Goal: Task Accomplishment & Management: Manage account settings

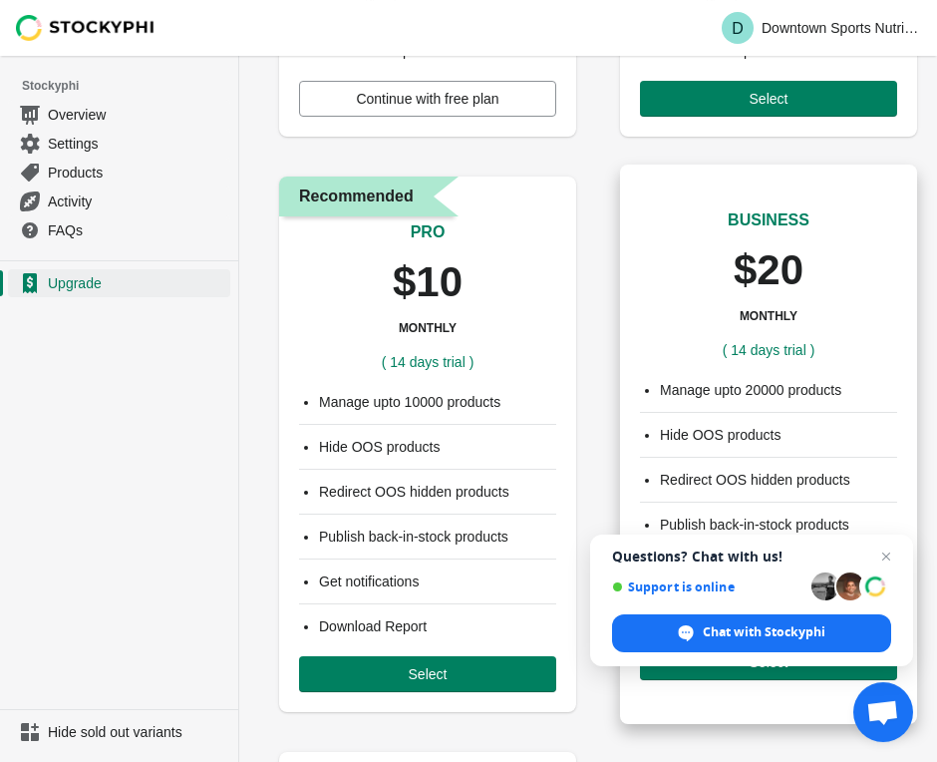
scroll to position [593, 0]
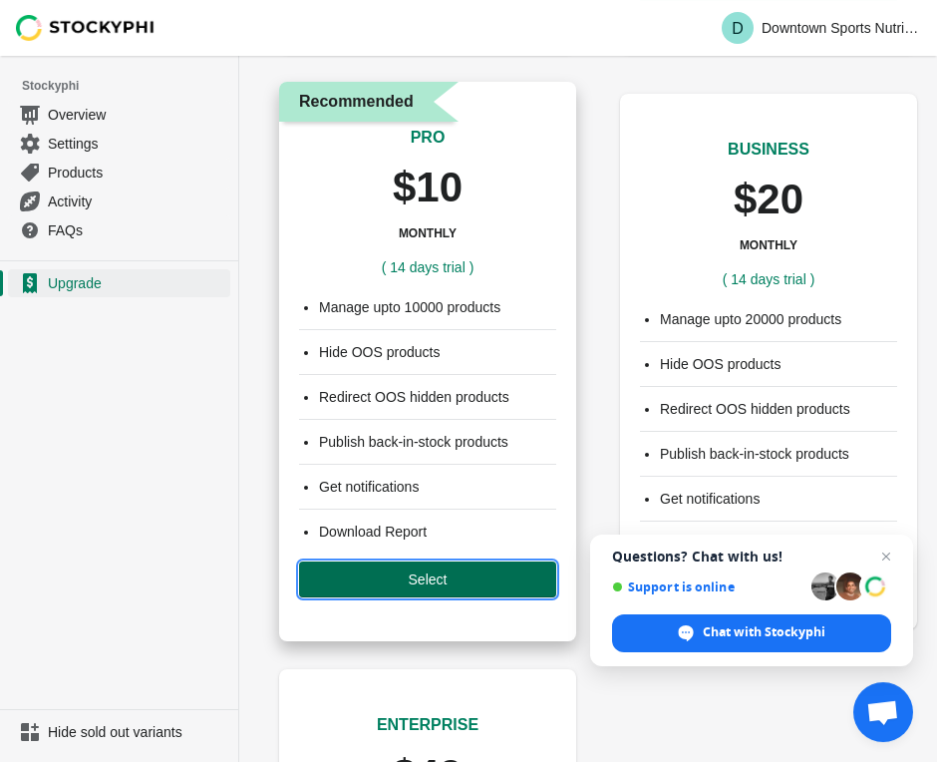
click at [466, 568] on button "Select" at bounding box center [427, 579] width 257 height 36
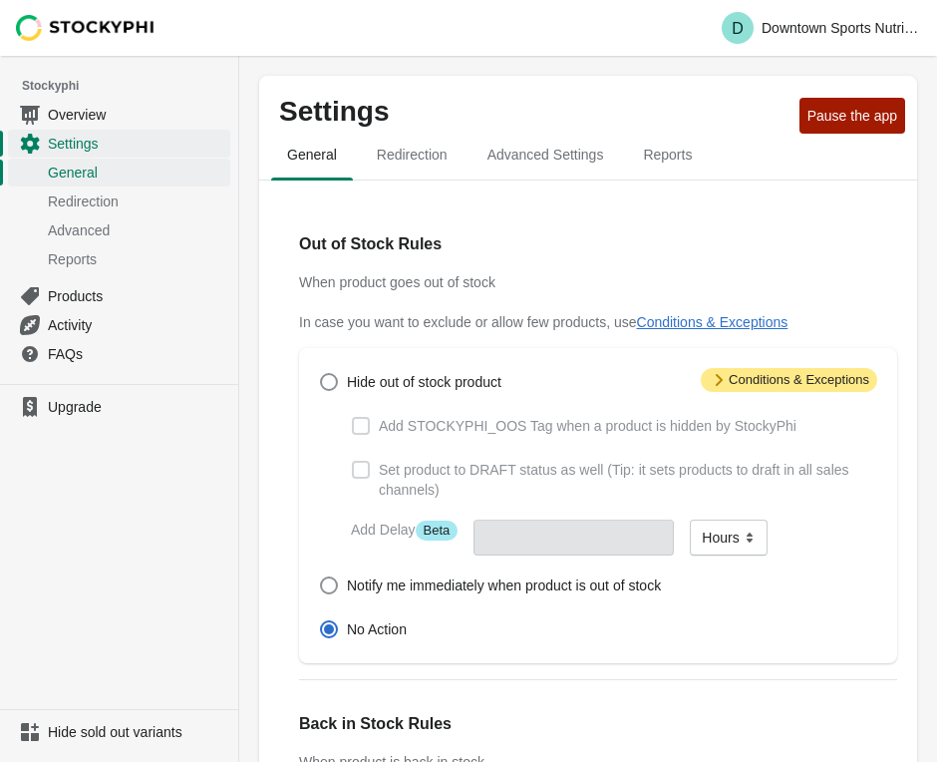
scroll to position [152, 0]
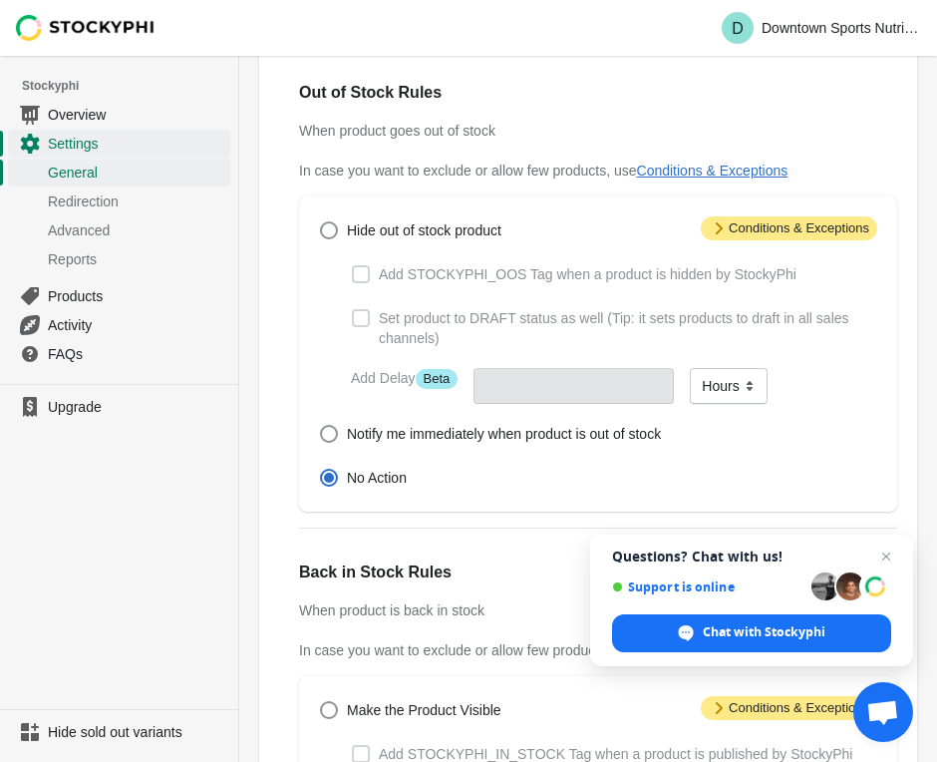
click at [387, 243] on label "Hide out of stock product" at bounding box center [410, 230] width 182 height 28
click at [321, 222] on input "Hide out of stock product" at bounding box center [320, 221] width 1 height 1
radio input "true"
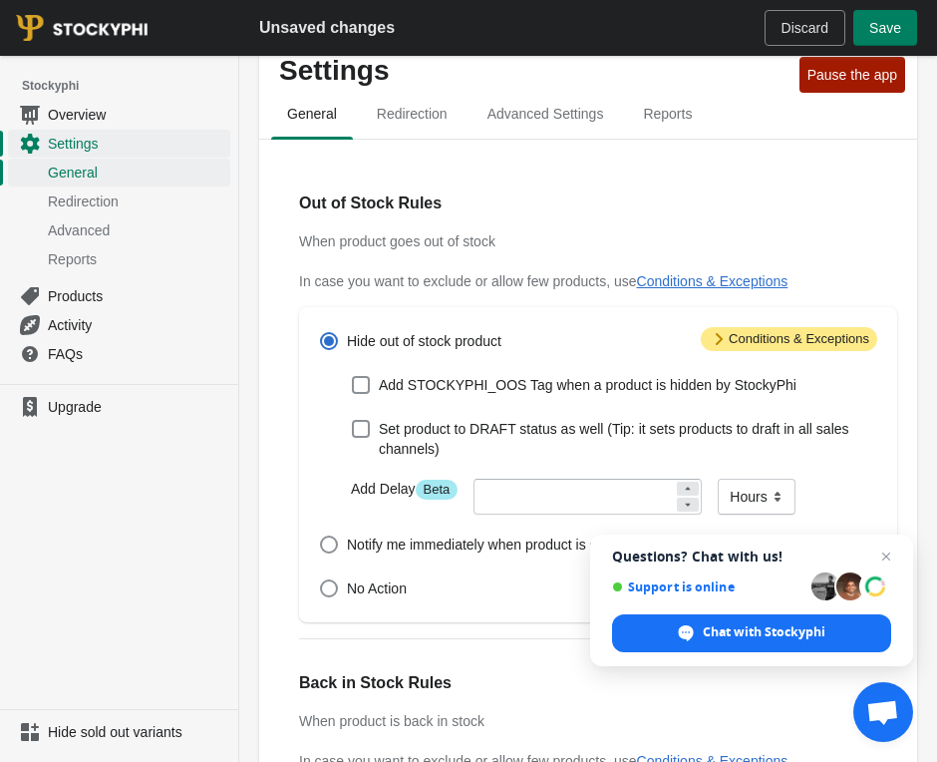
scroll to position [0, 0]
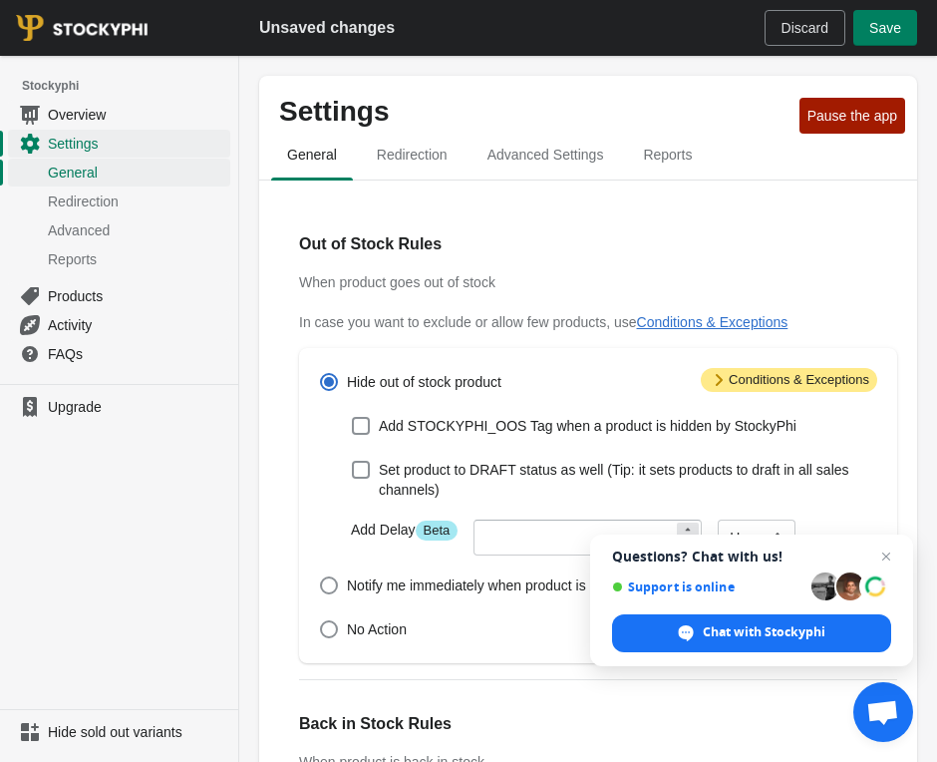
click at [772, 370] on span "Attention Conditions & Exceptions" at bounding box center [789, 380] width 176 height 24
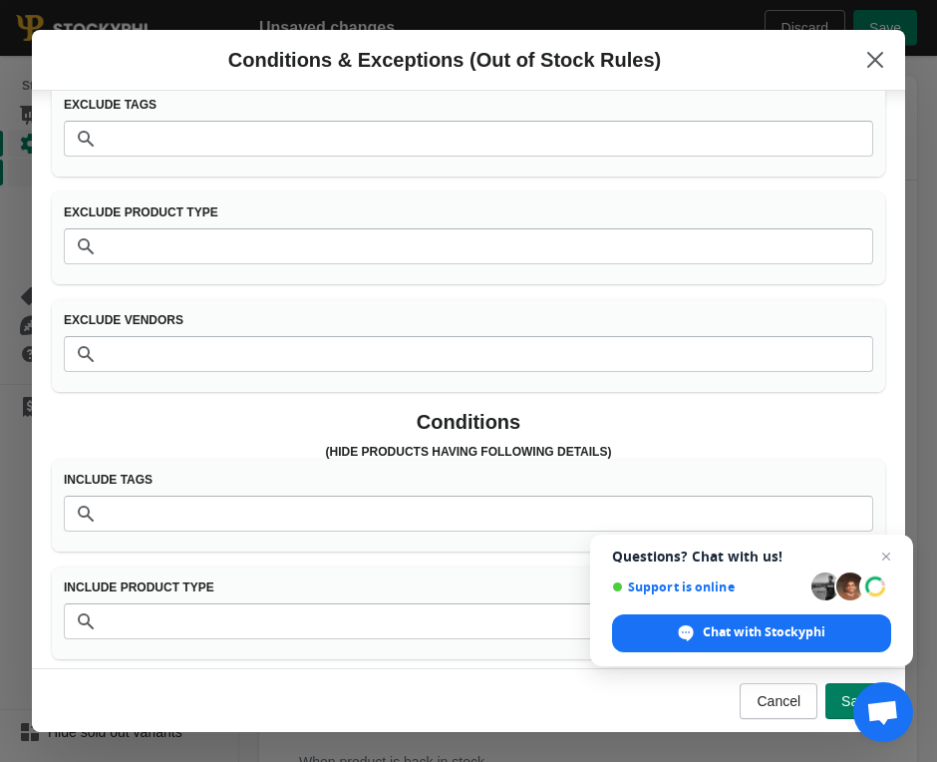
scroll to position [224, 0]
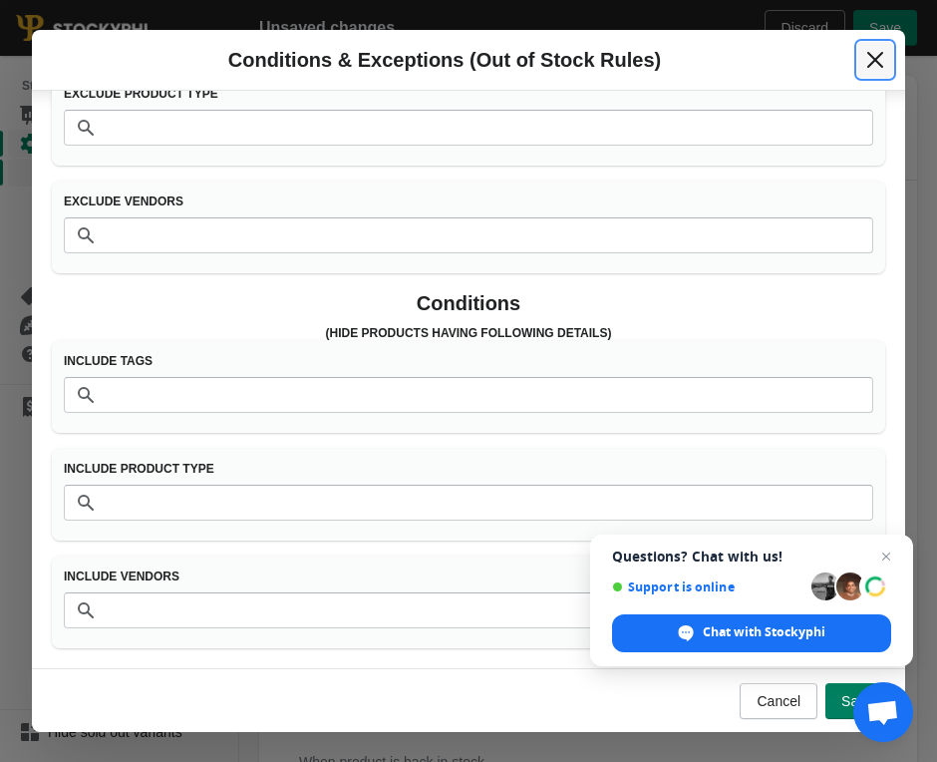
click at [867, 64] on icon "Close" at bounding box center [875, 60] width 20 height 20
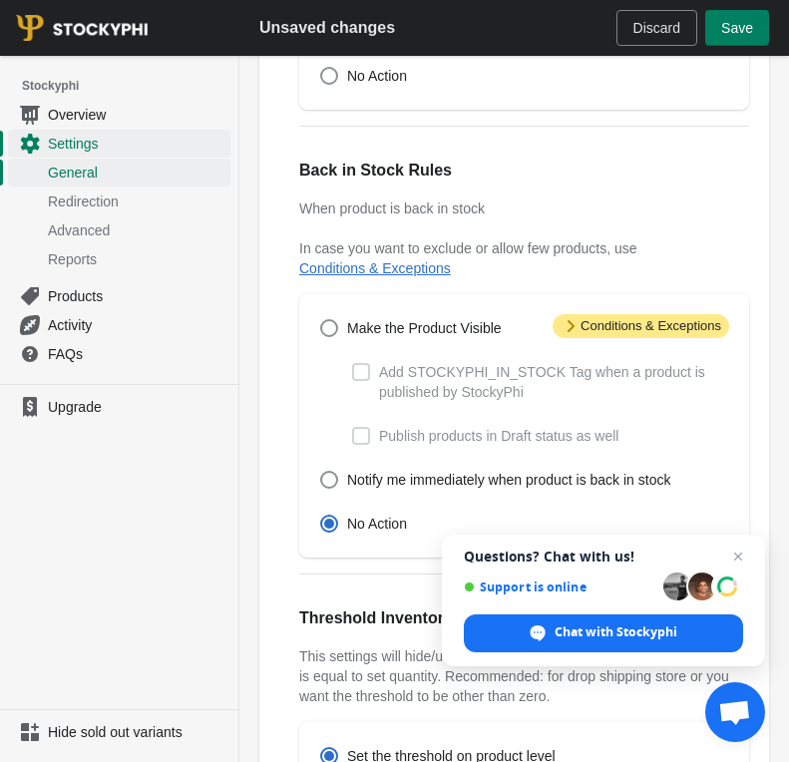
scroll to position [682, 0]
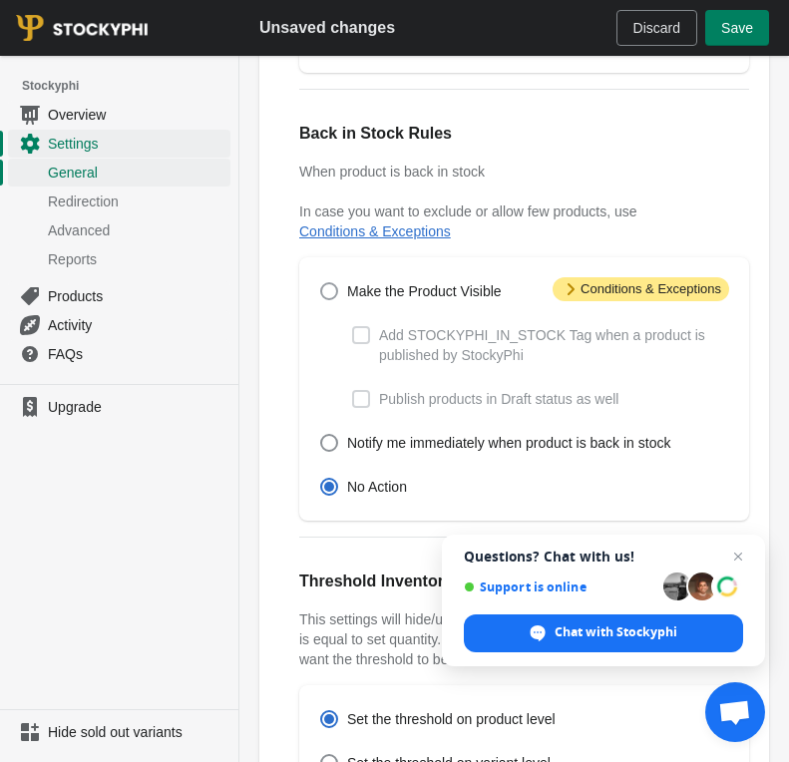
click at [326, 298] on span at bounding box center [329, 291] width 18 height 18
click at [321, 283] on input "Make the Product Visible" at bounding box center [320, 282] width 1 height 1
radio input "true"
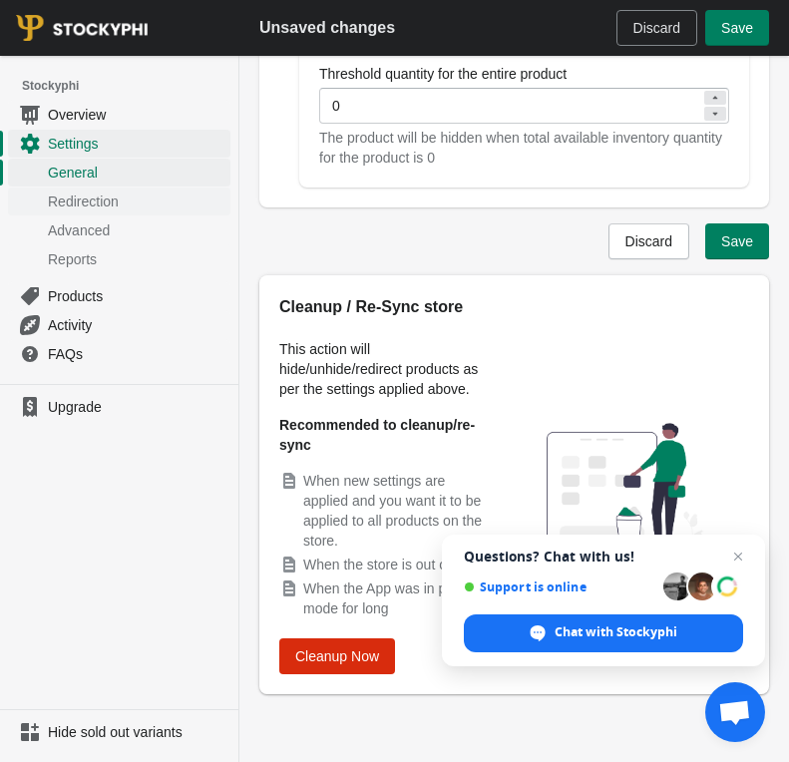
scroll to position [1432, 0]
click at [753, 223] on button "Save" at bounding box center [737, 241] width 64 height 36
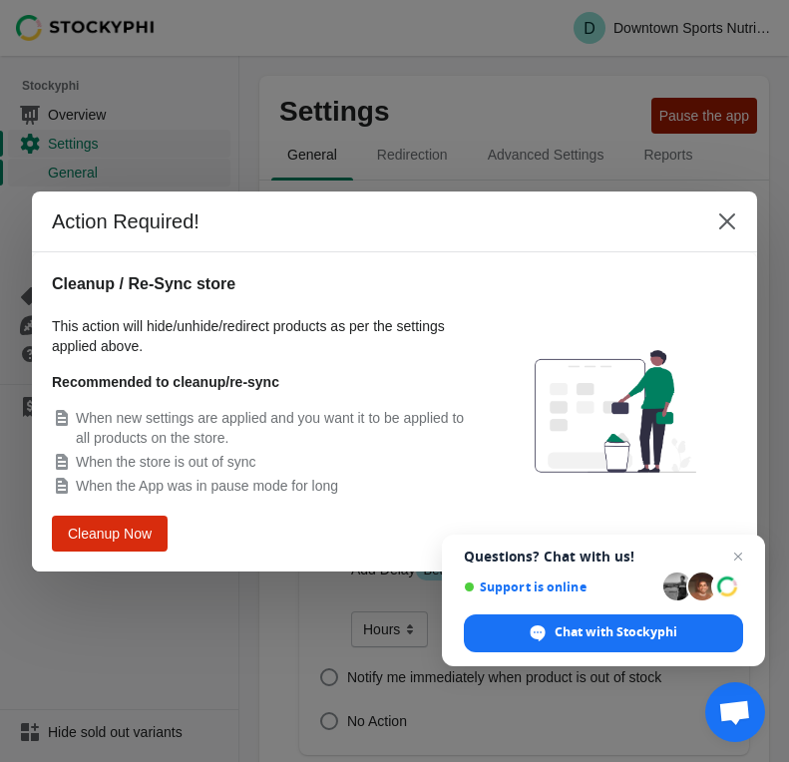
scroll to position [1380, 0]
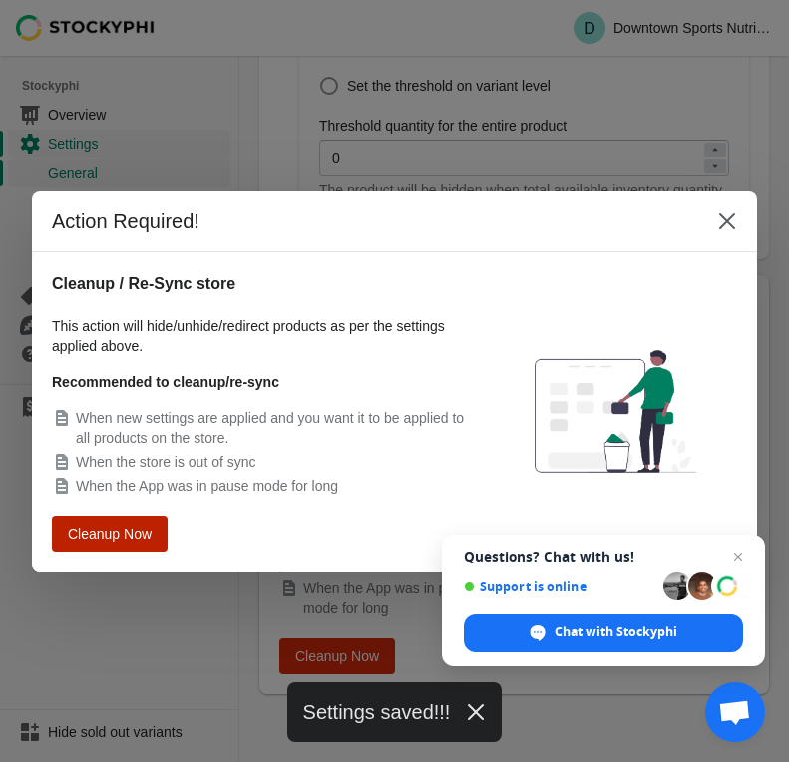
click at [161, 535] on button "Cleanup Now" at bounding box center [110, 532] width 110 height 34
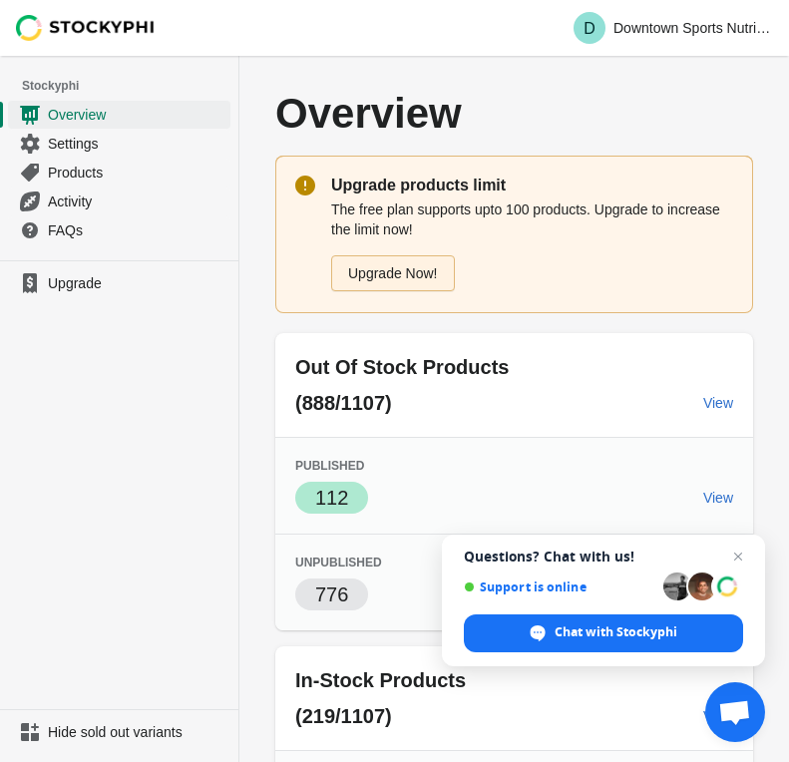
click at [348, 286] on link "Upgrade Now!" at bounding box center [393, 273] width 124 height 36
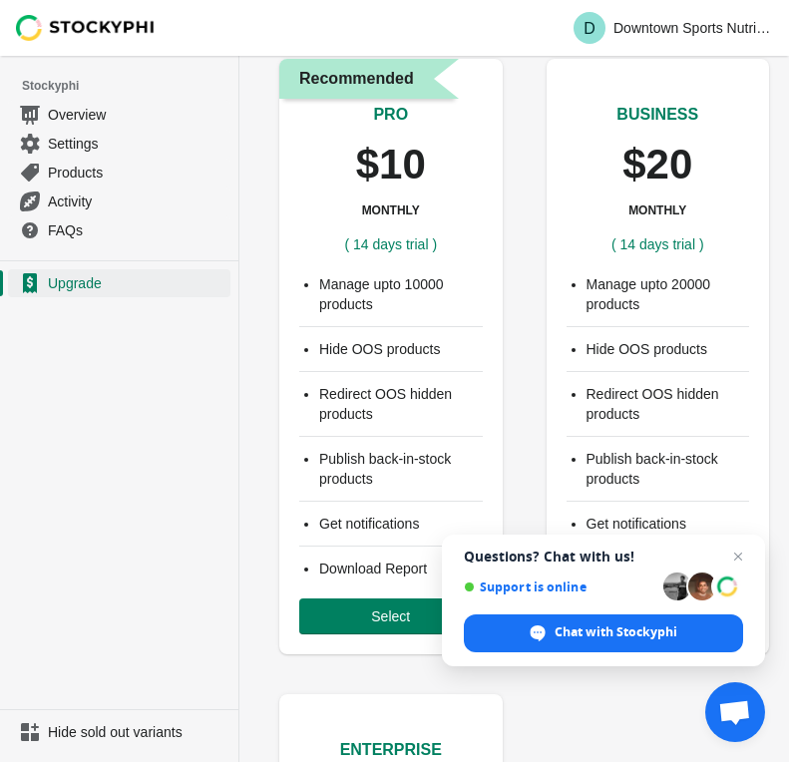
scroll to position [697, 0]
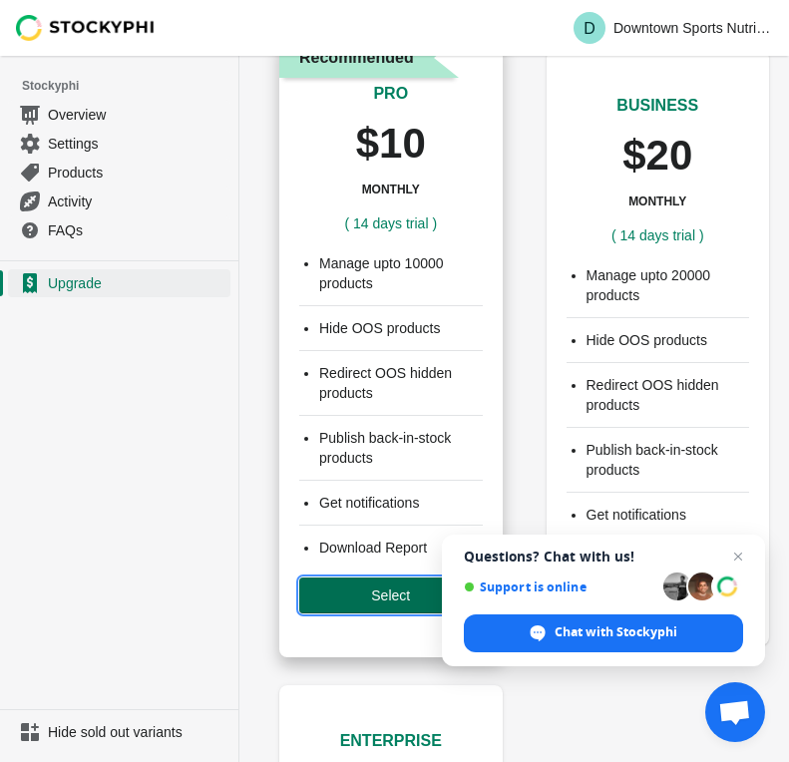
click at [409, 602] on span "Select" at bounding box center [390, 595] width 39 height 16
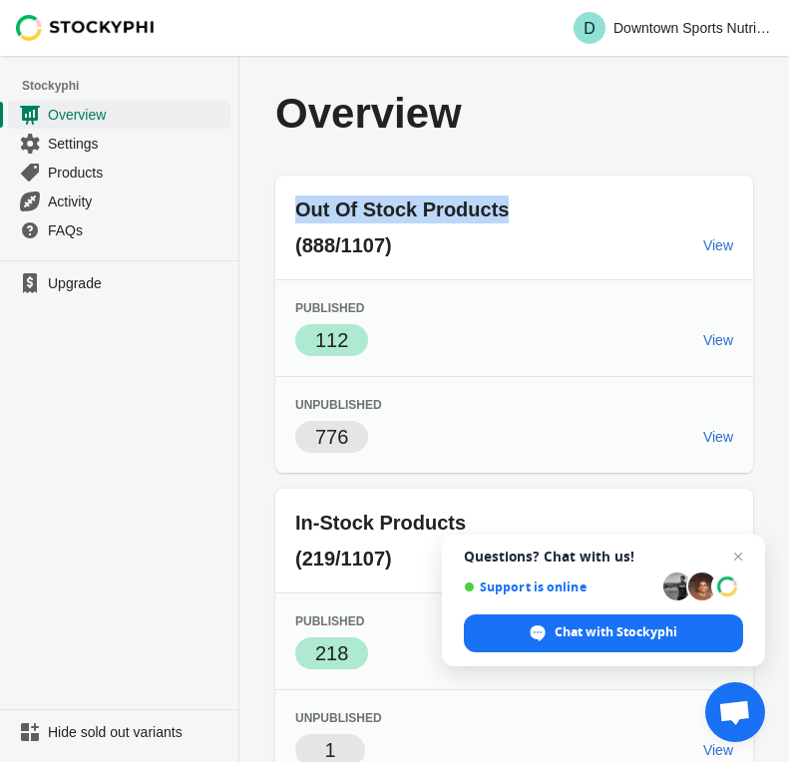
drag, startPoint x: 298, startPoint y: 211, endPoint x: 575, endPoint y: 211, distance: 277.1
click at [575, 211] on p "Out Of Stock Products" at bounding box center [514, 209] width 438 height 28
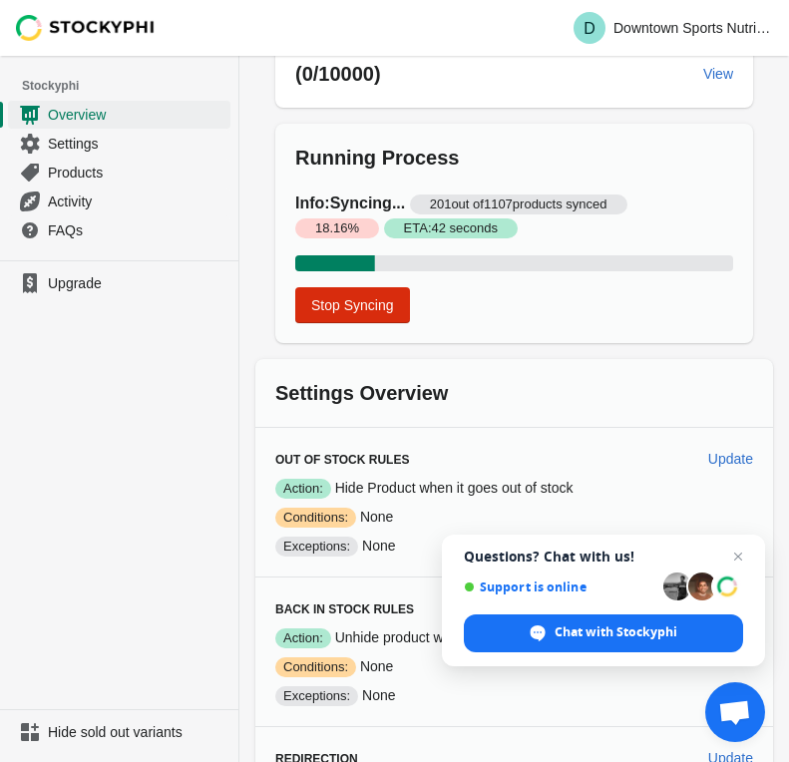
scroll to position [1605, 0]
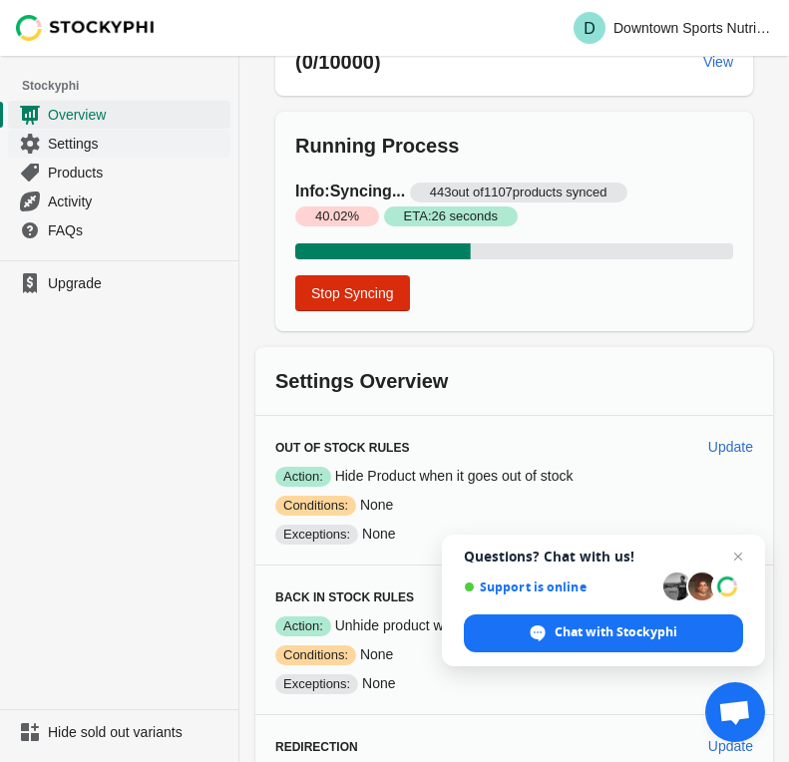
click at [96, 135] on span "Settings" at bounding box center [137, 144] width 178 height 20
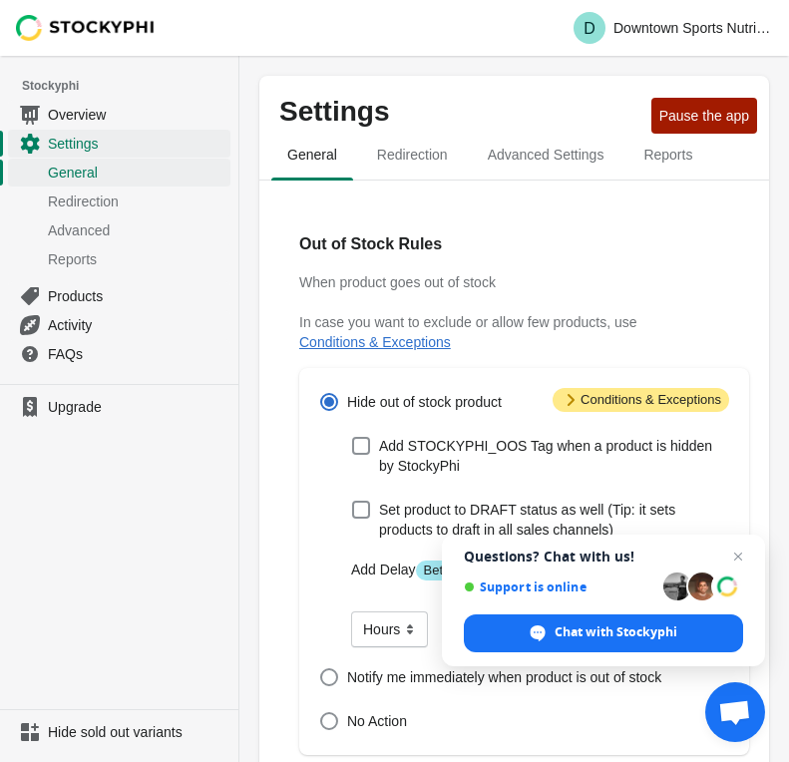
click at [118, 205] on span "Redirection" at bounding box center [137, 201] width 178 height 20
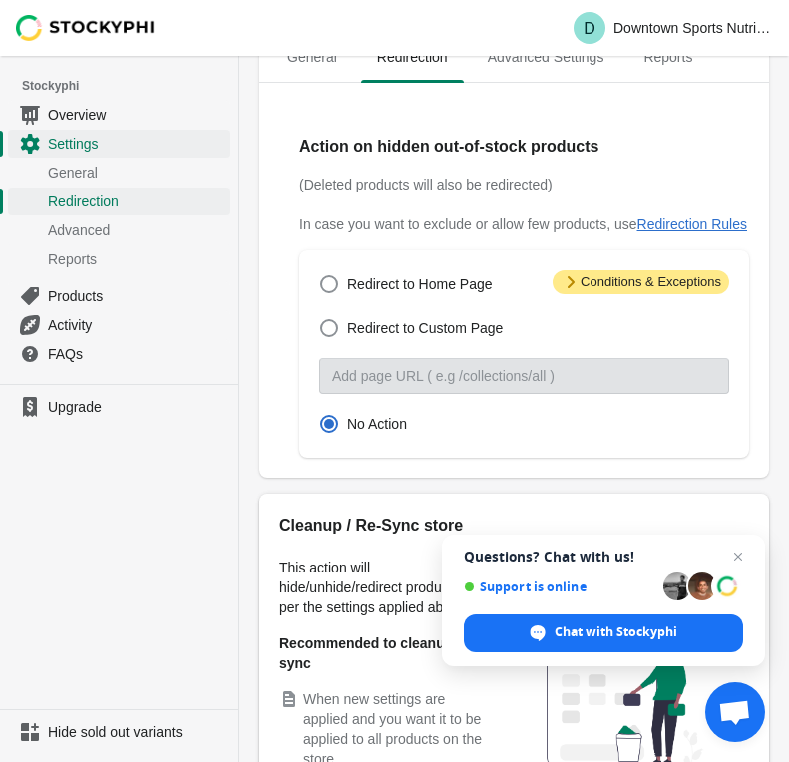
scroll to position [99, 0]
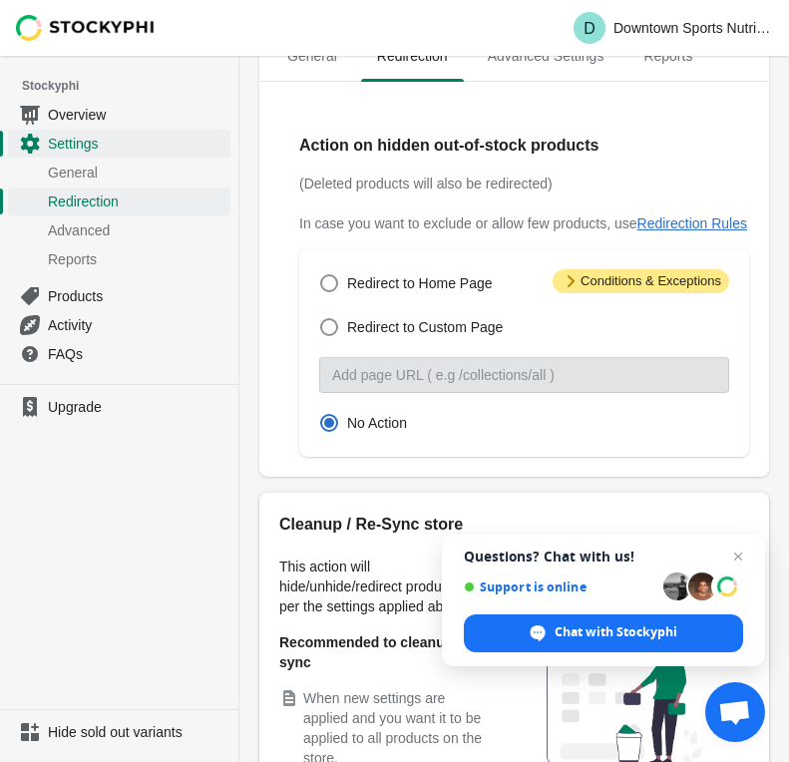
click at [604, 293] on span "Attention Conditions & Exceptions" at bounding box center [640, 281] width 176 height 24
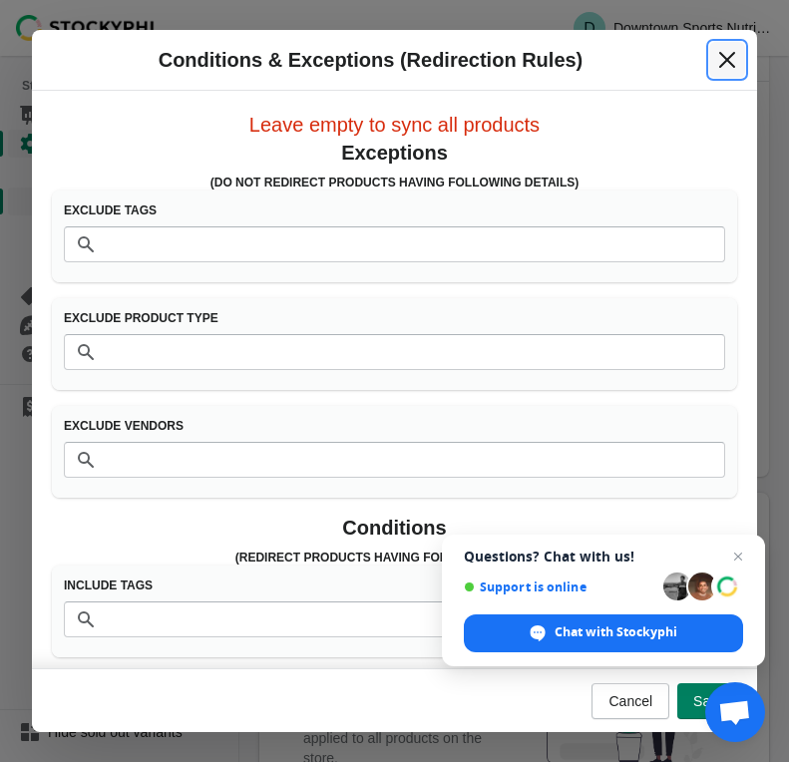
click at [730, 73] on button "Close" at bounding box center [727, 60] width 36 height 36
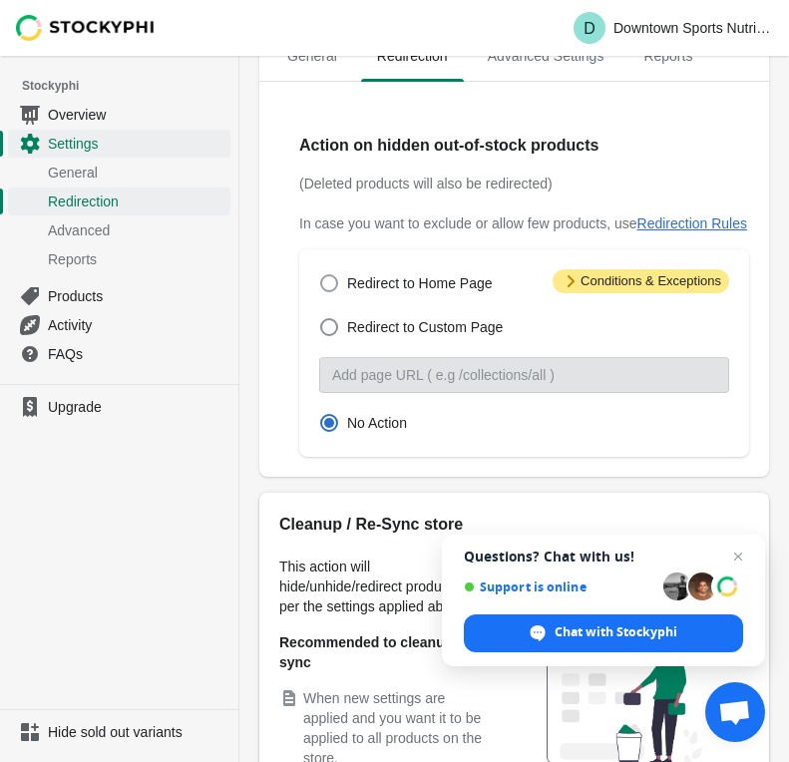
click at [429, 297] on label "Redirect to Home Page" at bounding box center [405, 283] width 173 height 28
click at [321, 275] on input "Redirect to Home Page" at bounding box center [320, 274] width 1 height 1
radio input "true"
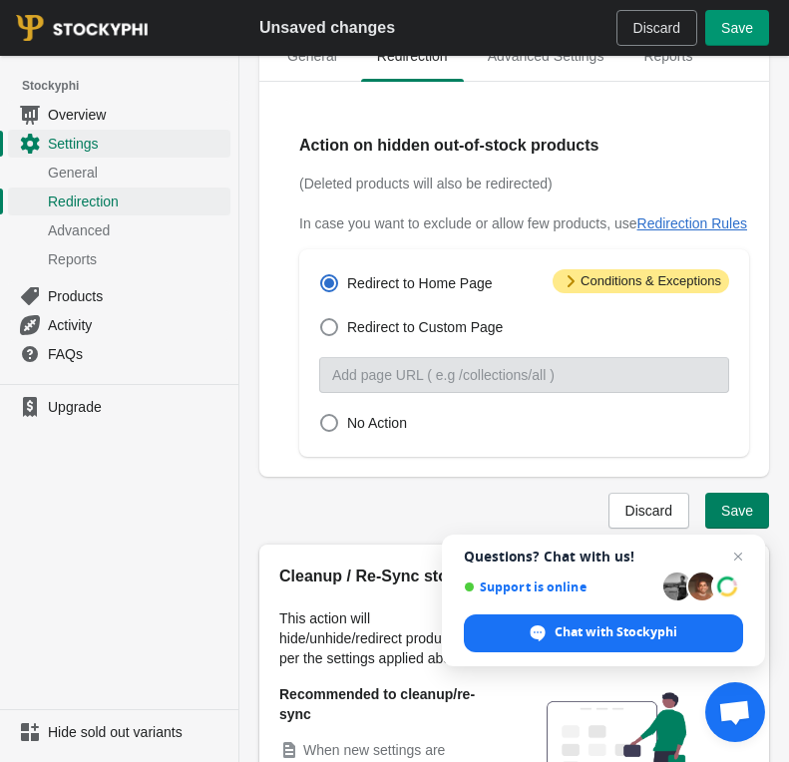
click at [731, 15] on button "Save" at bounding box center [737, 28] width 64 height 36
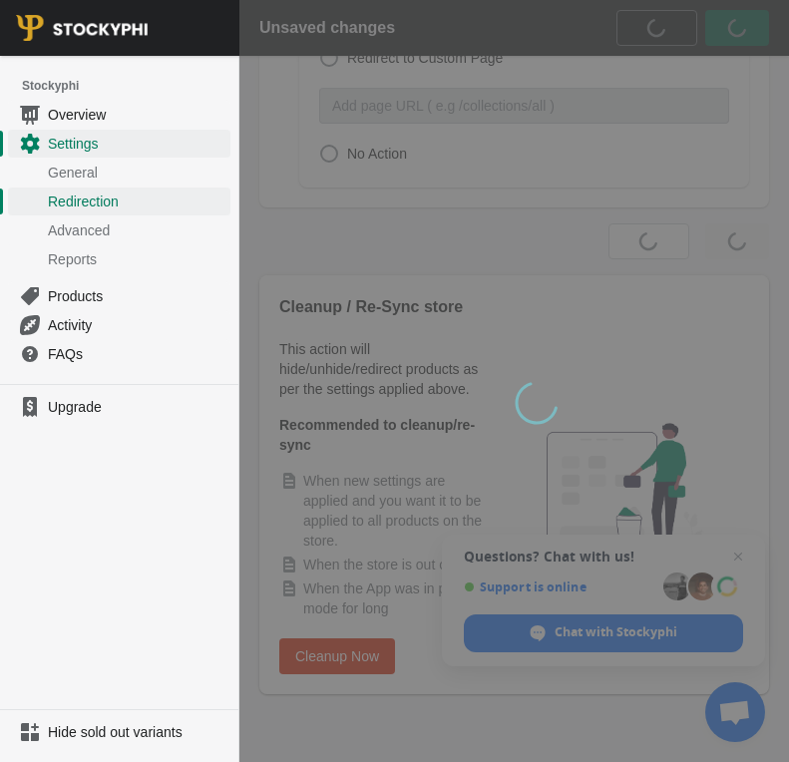
scroll to position [357, 0]
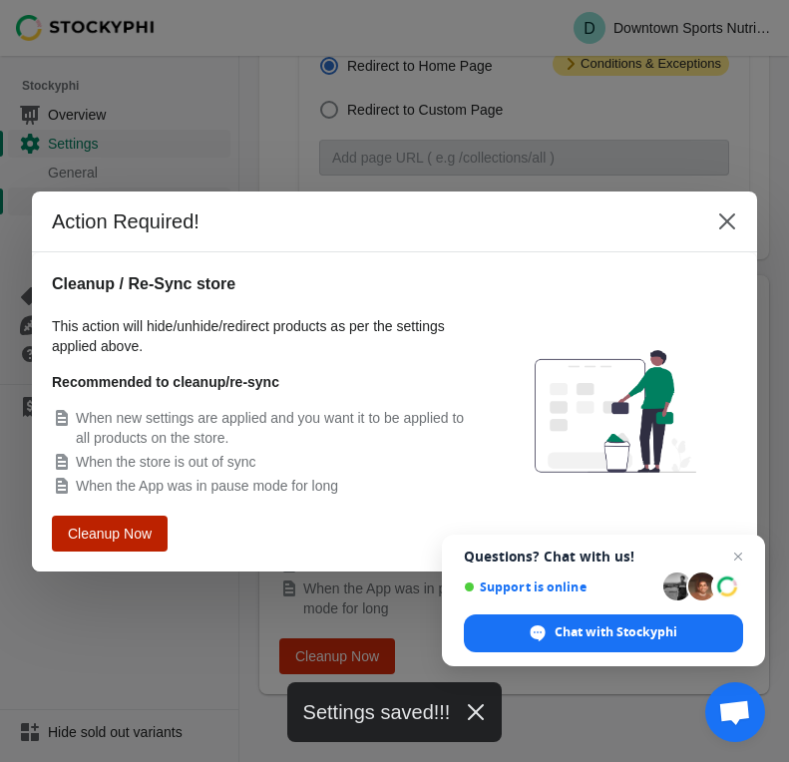
click at [150, 544] on button "Cleanup Now" at bounding box center [110, 532] width 104 height 32
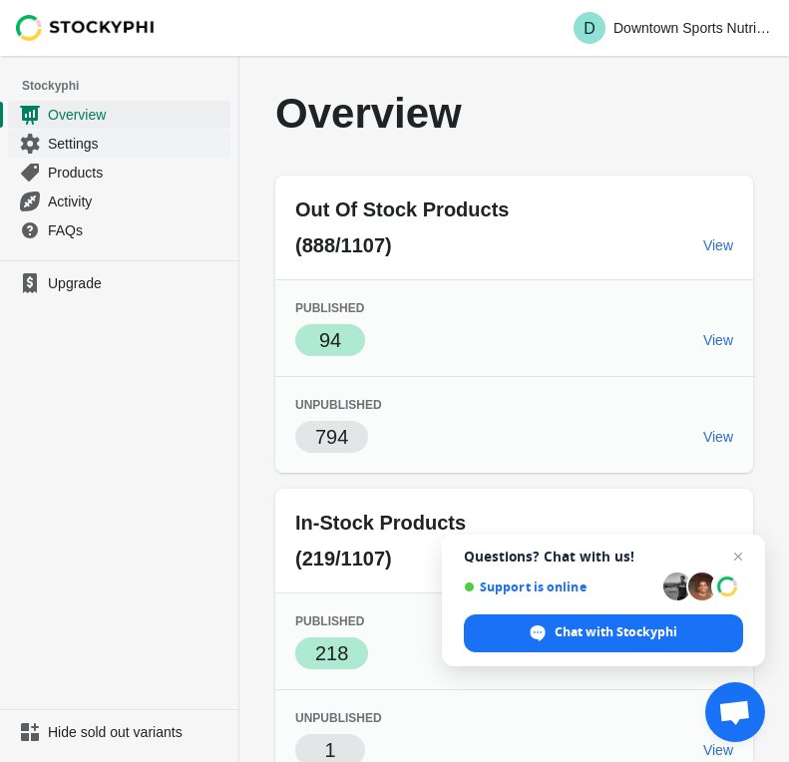
click at [87, 144] on span "Settings" at bounding box center [137, 144] width 178 height 20
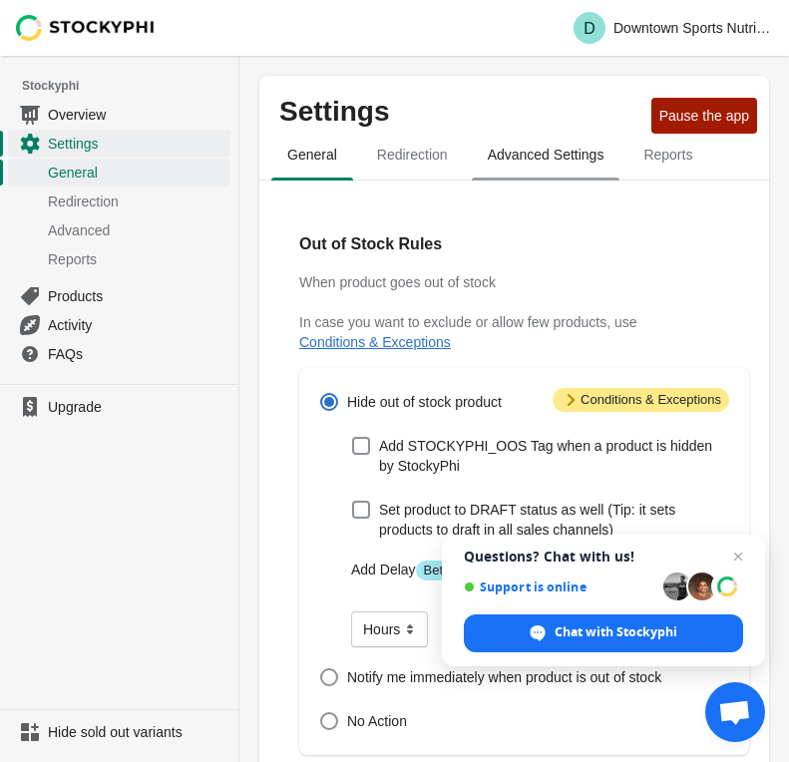
click at [542, 164] on span "Advanced Settings" at bounding box center [546, 155] width 149 height 36
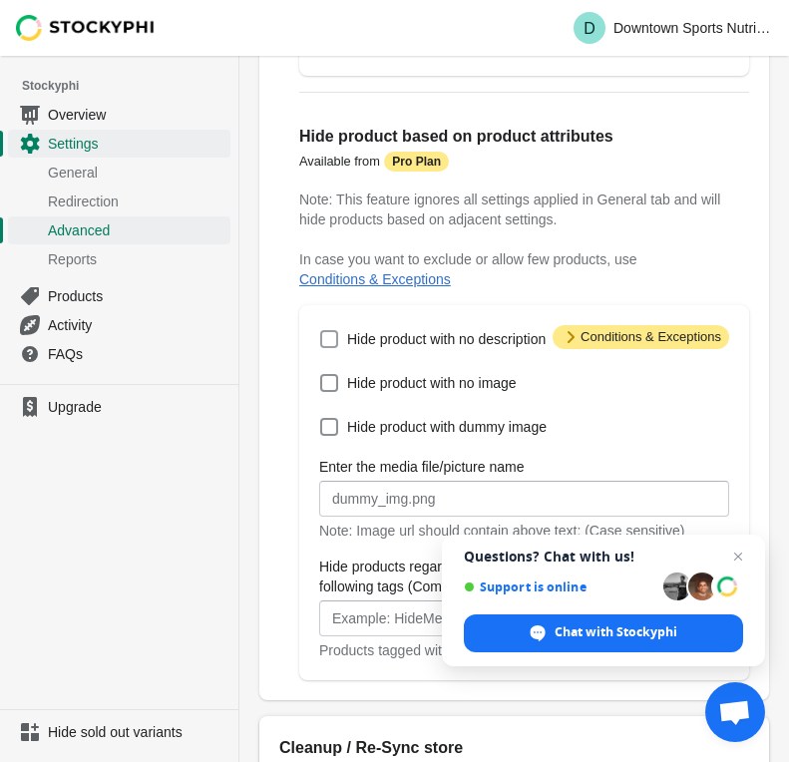
scroll to position [374, 0]
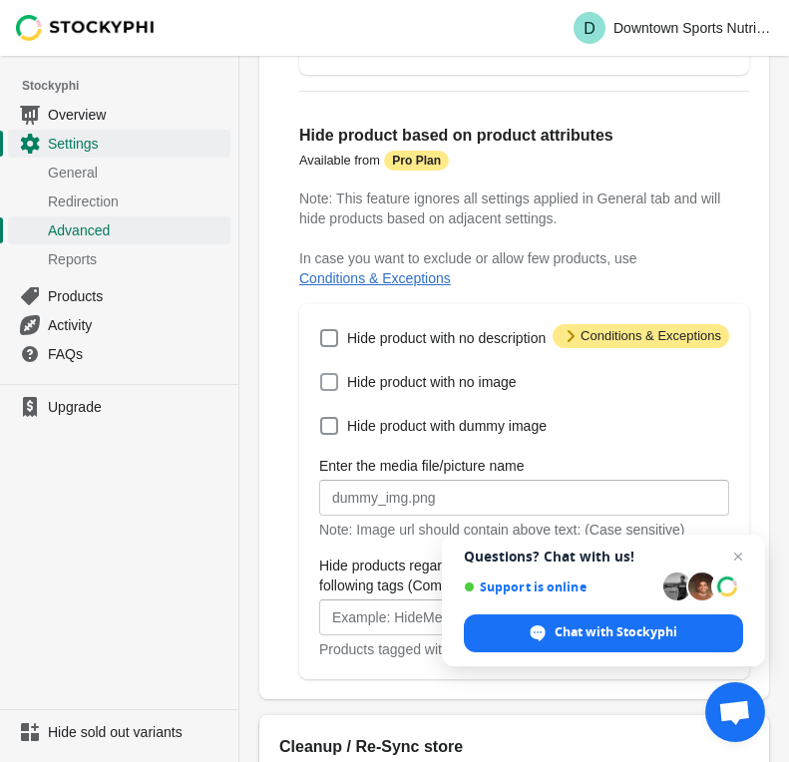
click at [467, 391] on span "Hide product with no image" at bounding box center [431, 382] width 169 height 20
click at [321, 374] on input "Hide product with no image" at bounding box center [320, 373] width 1 height 1
checkbox input "true"
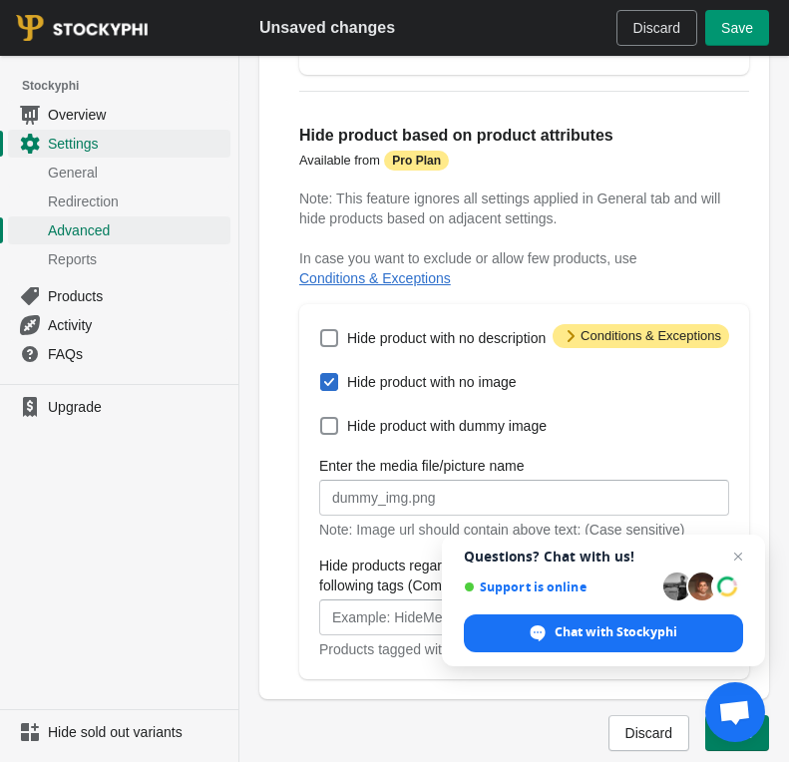
click at [731, 19] on button "Save" at bounding box center [737, 28] width 64 height 36
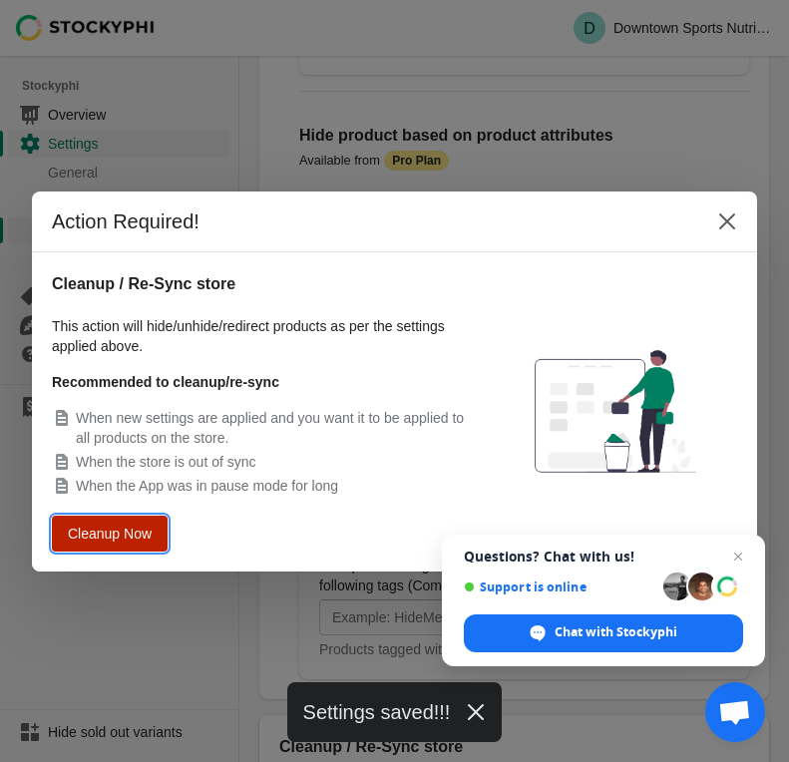
click at [133, 527] on span "Cleanup Now" at bounding box center [110, 532] width 76 height 15
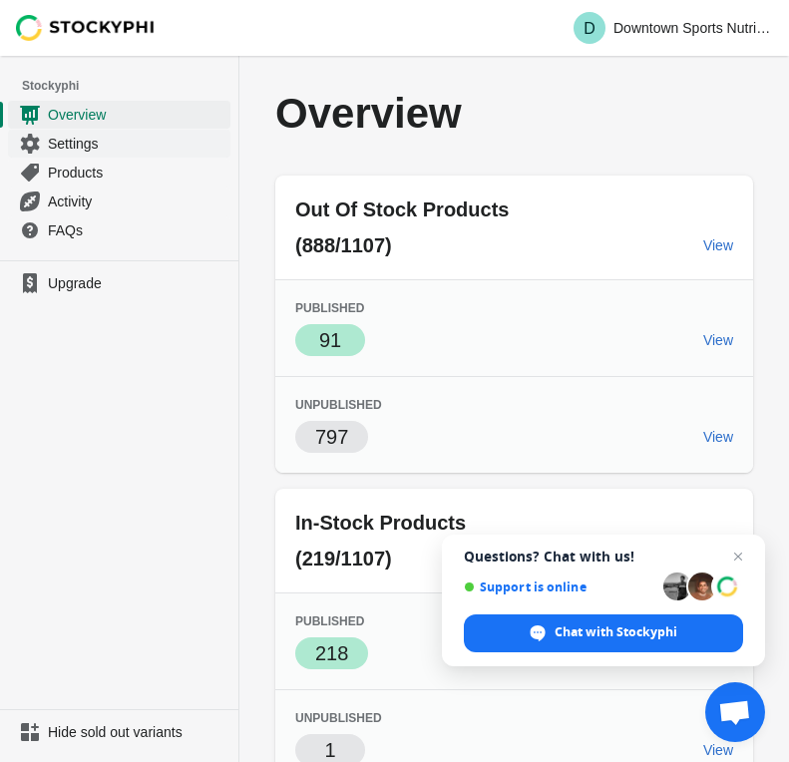
click at [103, 146] on span "Settings" at bounding box center [137, 144] width 178 height 20
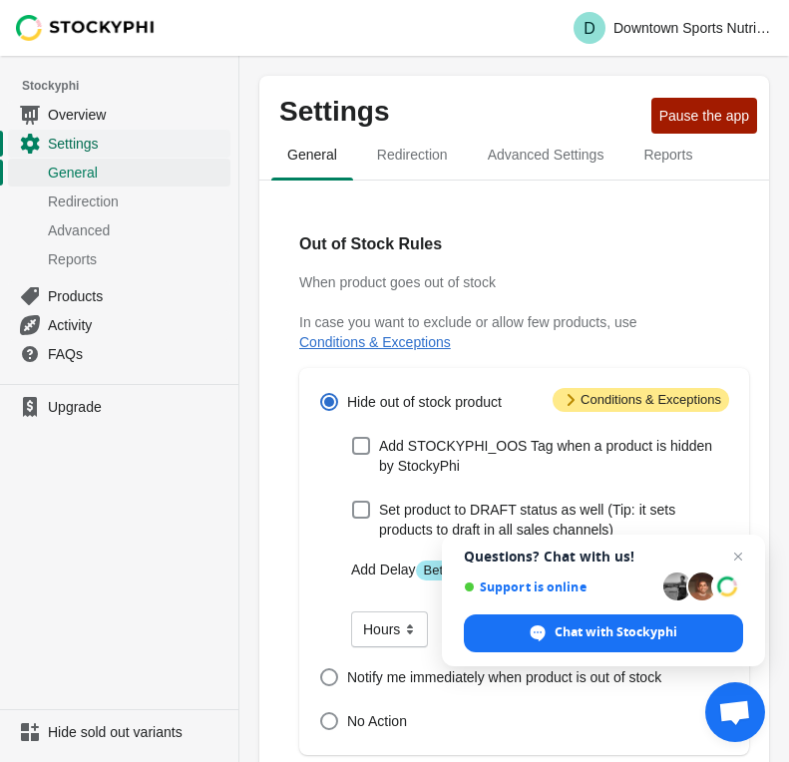
click at [89, 146] on span "Settings" at bounding box center [137, 144] width 178 height 20
click at [695, 165] on span "Reports" at bounding box center [667, 155] width 81 height 36
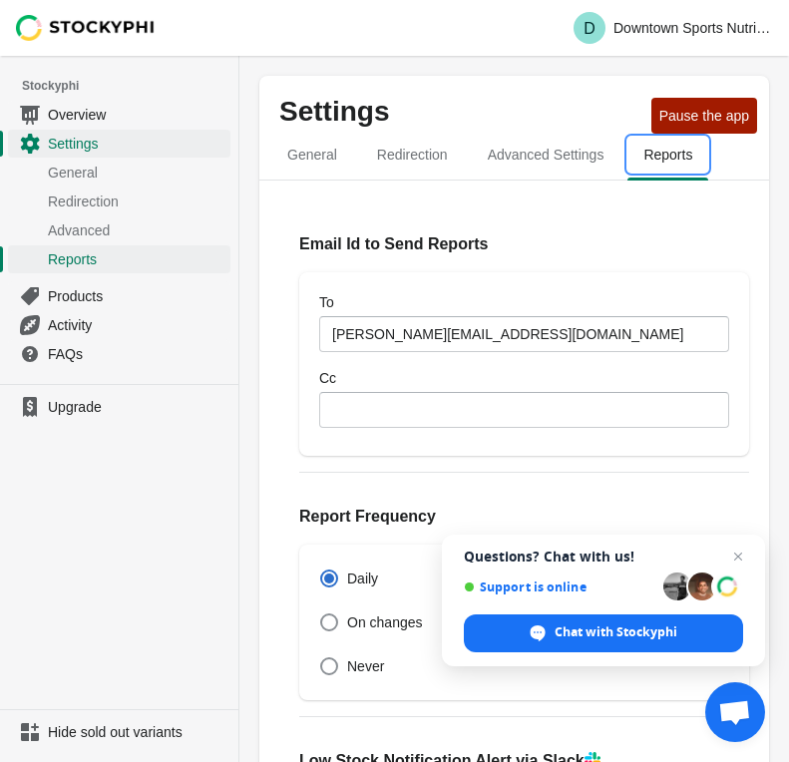
scroll to position [165, 0]
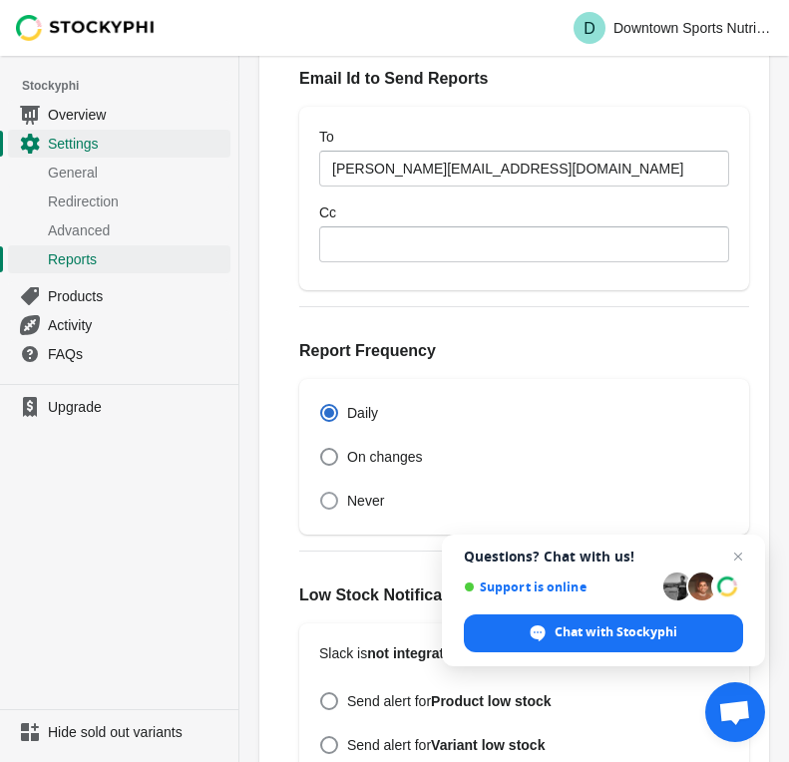
click at [343, 493] on label "Never" at bounding box center [351, 500] width 65 height 28
click at [321, 492] on input "Never" at bounding box center [320, 491] width 1 height 1
radio input "true"
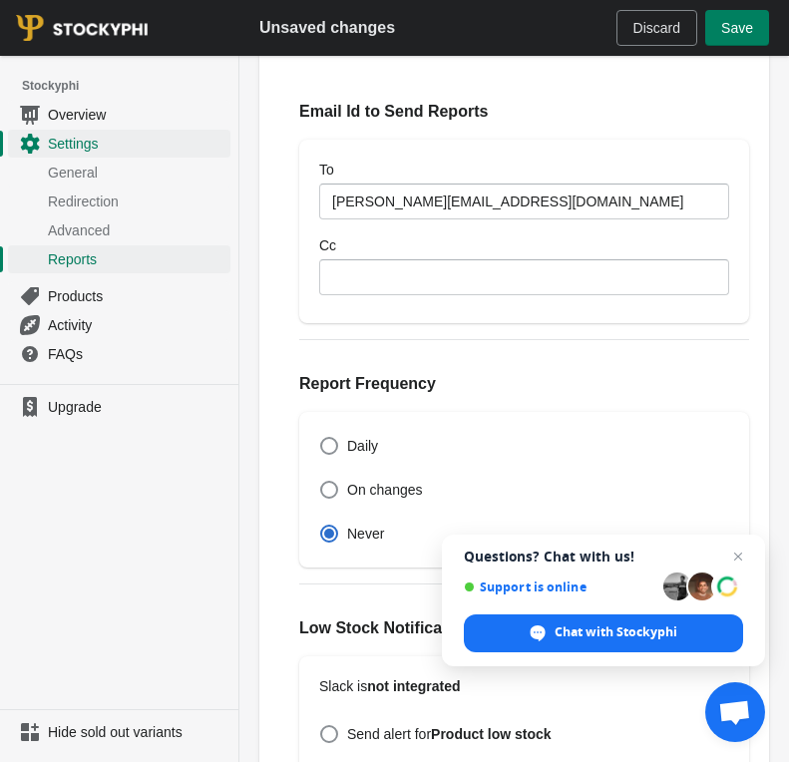
scroll to position [107, 0]
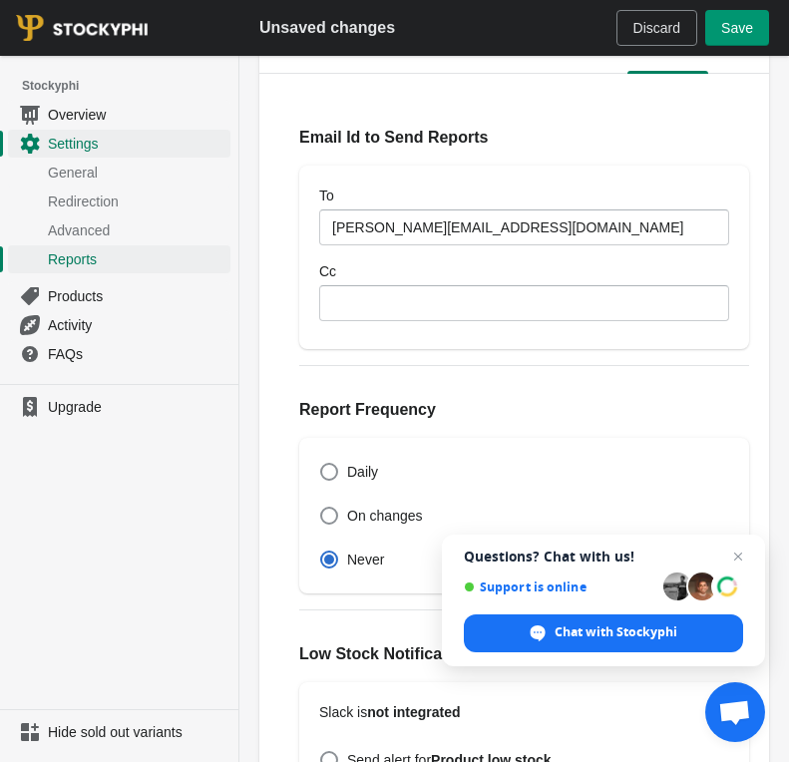
click at [744, 19] on button "Save" at bounding box center [737, 28] width 64 height 36
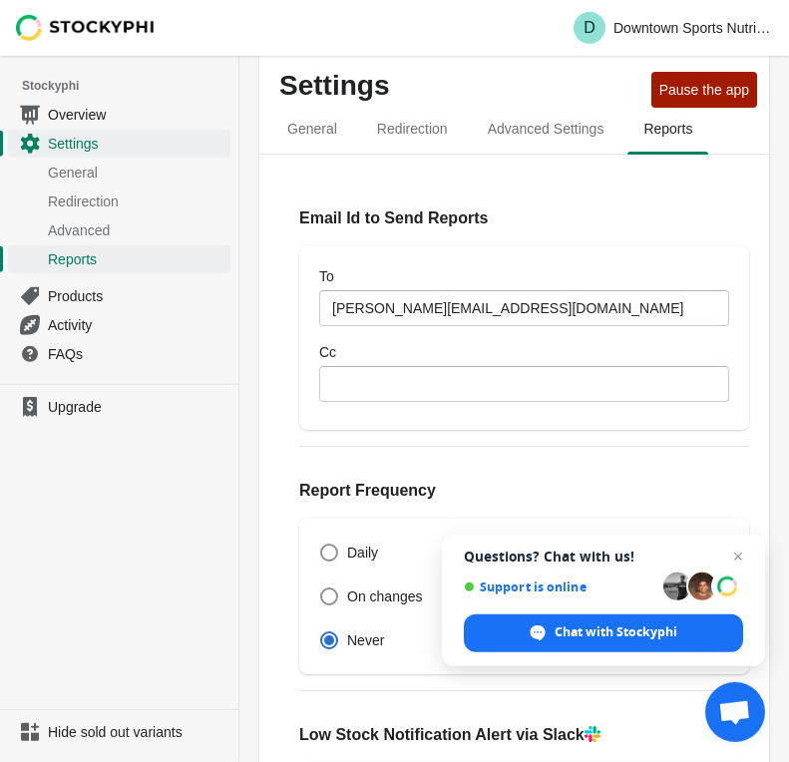
scroll to position [0, 0]
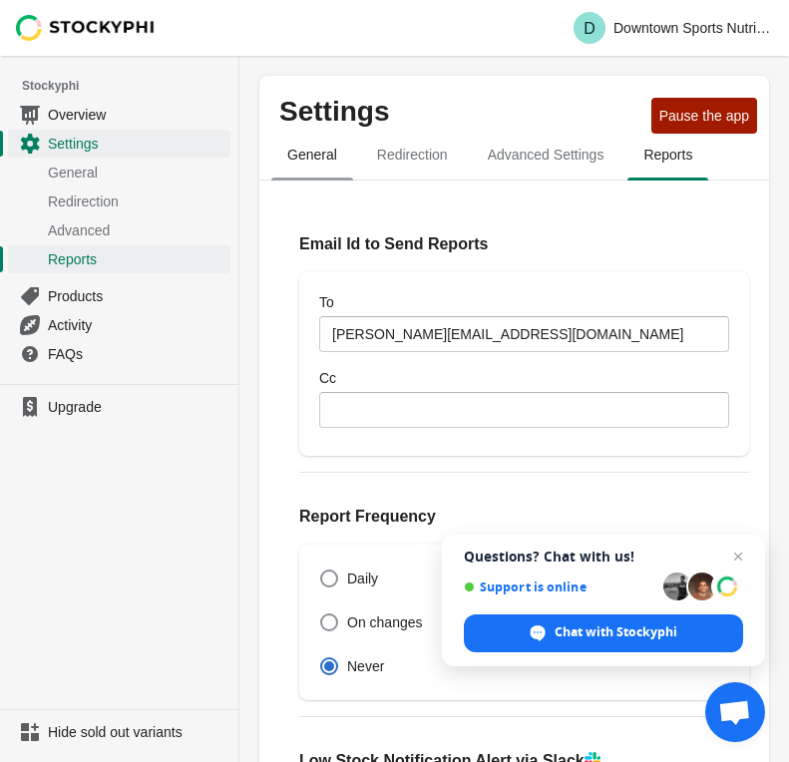
click at [320, 161] on span "General" at bounding box center [312, 155] width 82 height 36
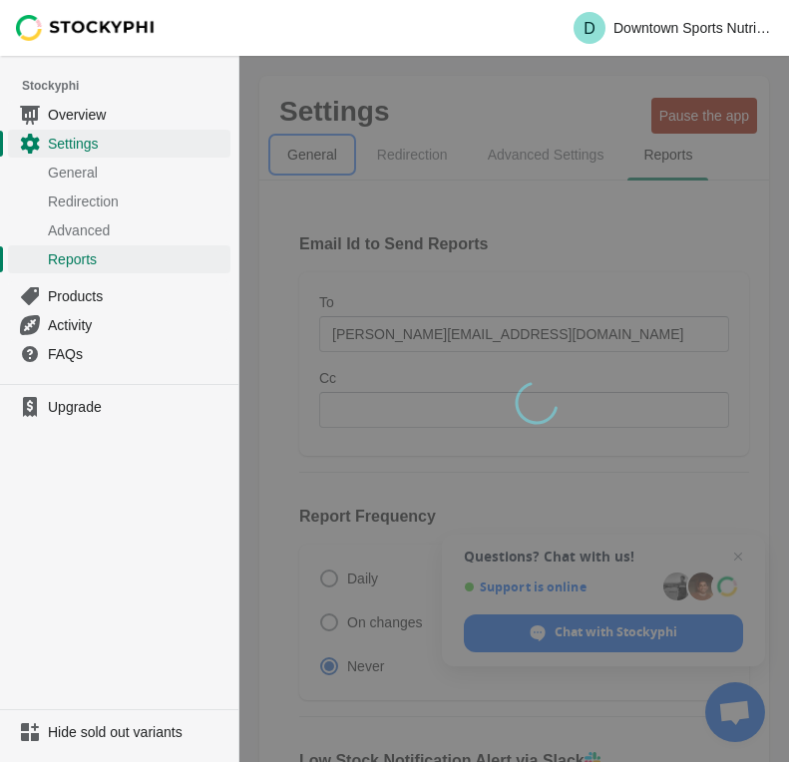
select select "hours"
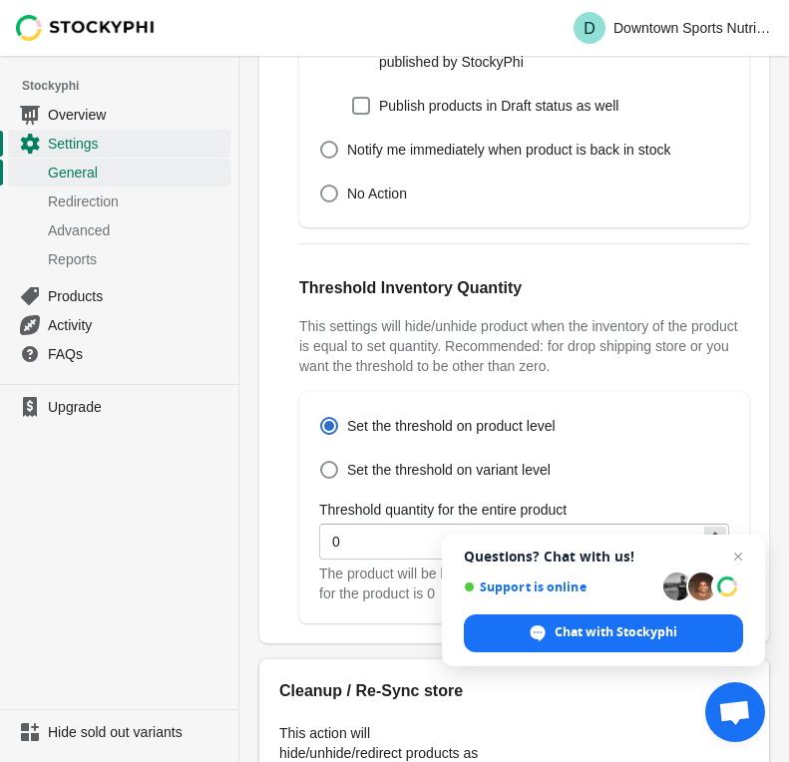
scroll to position [1380, 0]
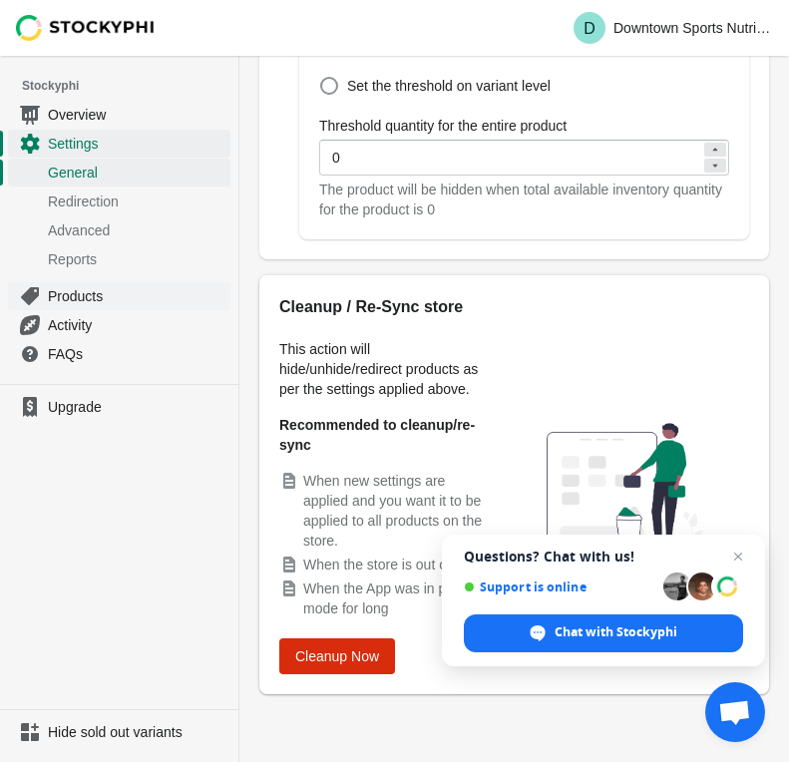
click at [85, 304] on span "Products" at bounding box center [137, 296] width 178 height 20
